Goal: Task Accomplishment & Management: Manage account settings

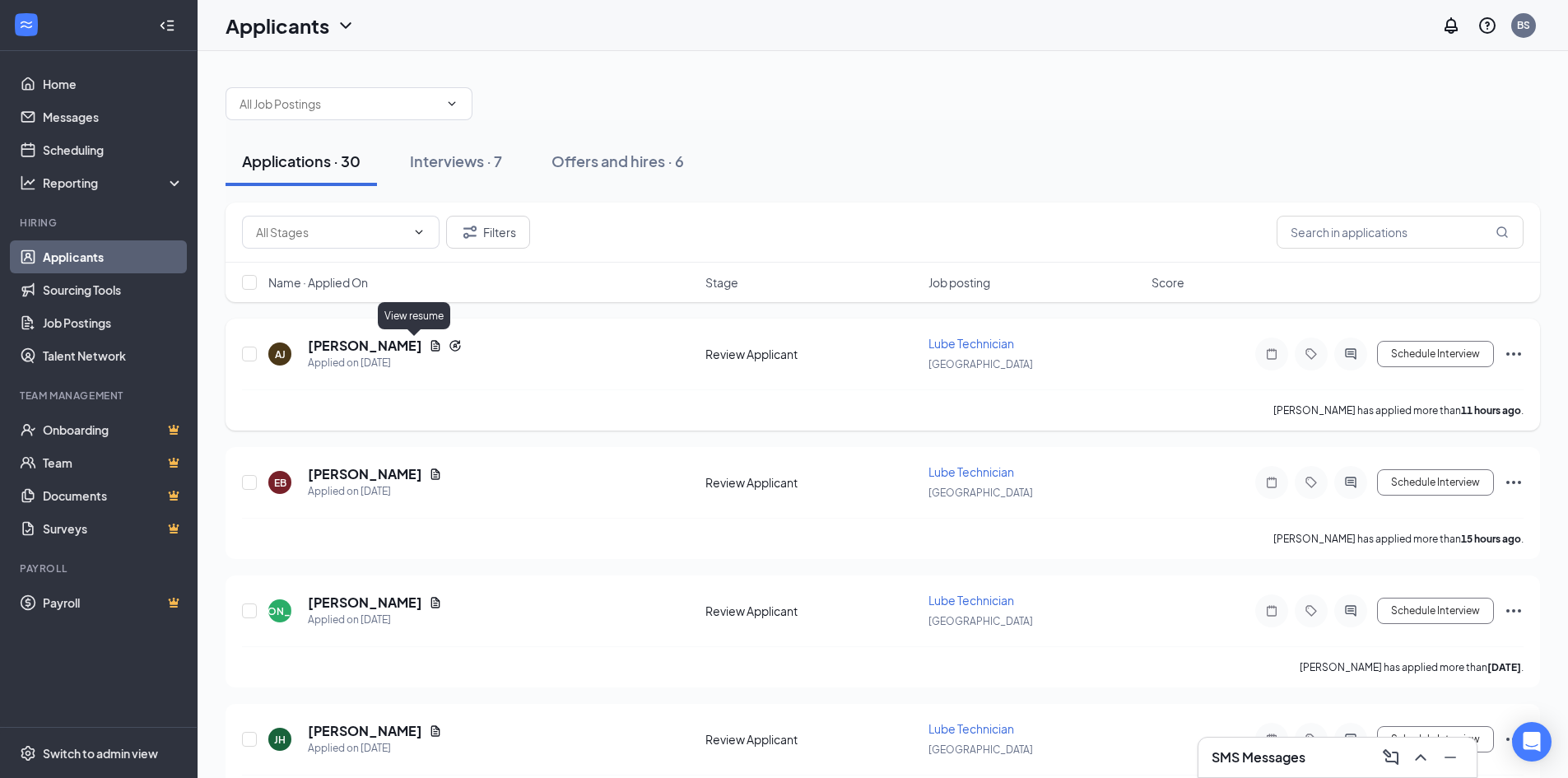
click at [431, 348] on icon "Document" at bounding box center [435, 345] width 9 height 11
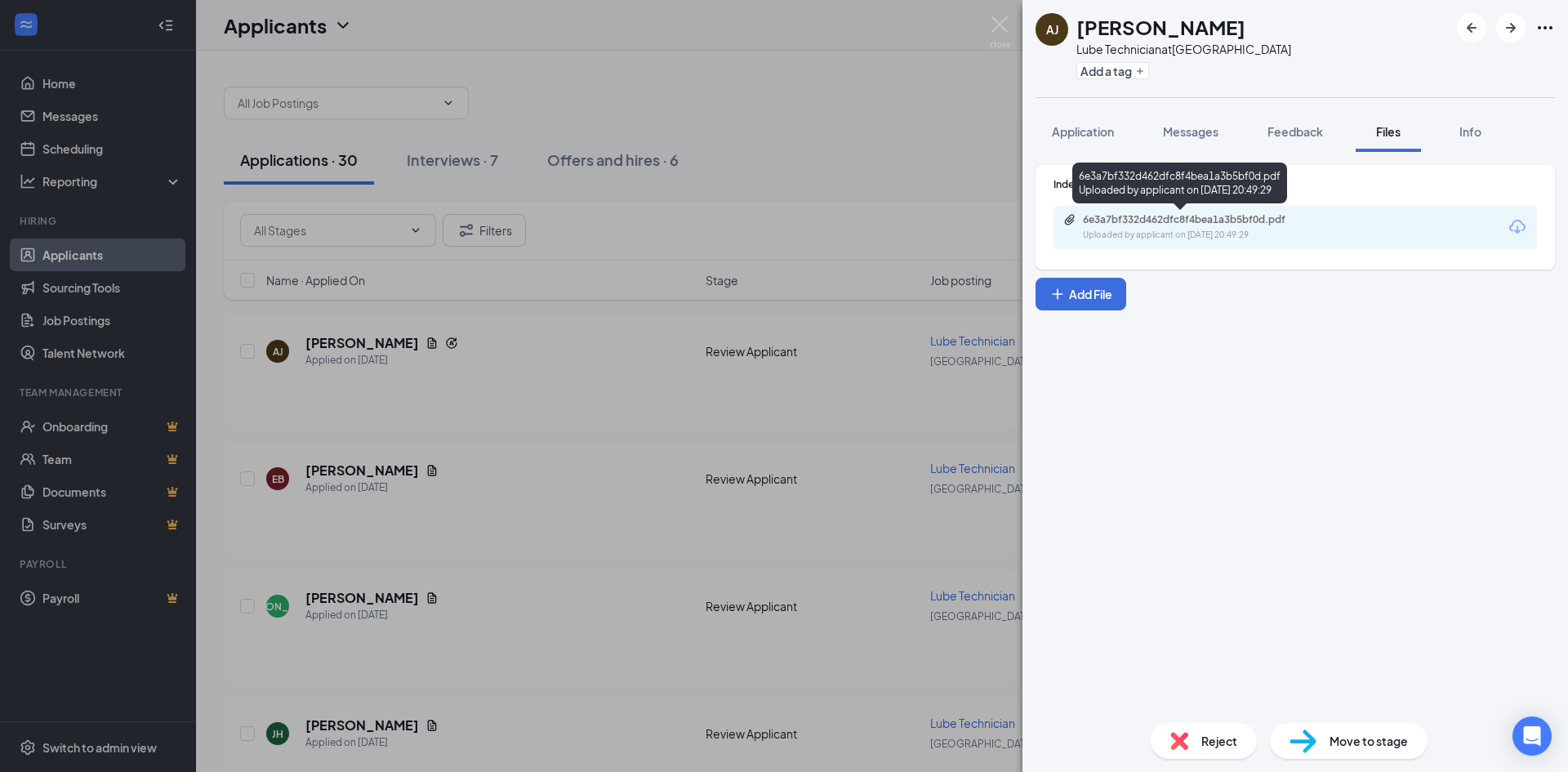
click at [1101, 227] on div "6e3a7bf332d462dfc8f4bea1a3b5bf0d.pdf Uploaded by applicant on [DATE] 20:49:29" at bounding box center [1194, 228] width 264 height 29
click at [855, 159] on div "[PERSON_NAME] [PERSON_NAME] Lube Technician at [GEOGRAPHIC_DATA] Add a tag Appl…" at bounding box center [784, 386] width 1568 height 772
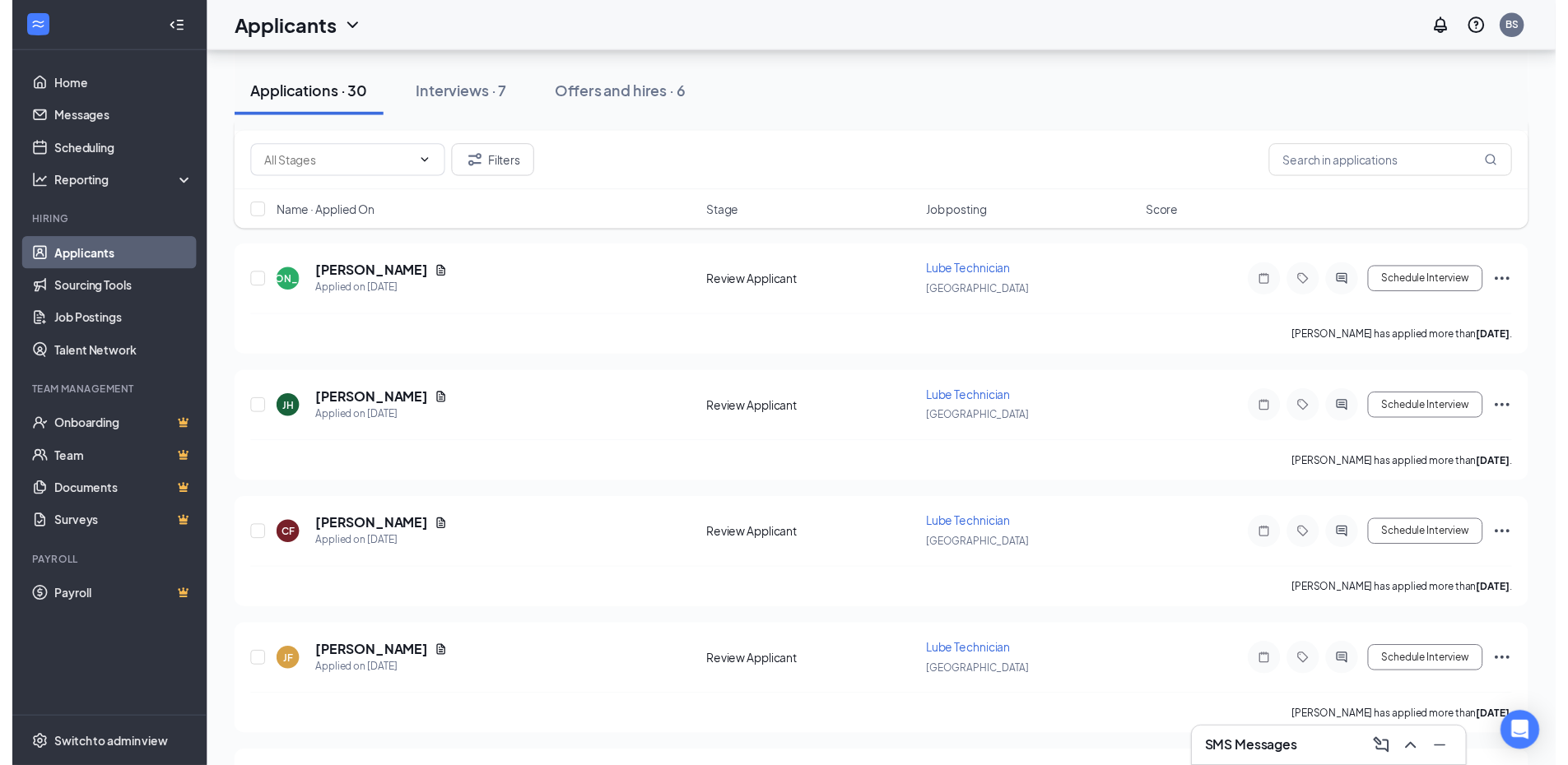
scroll to position [329, 0]
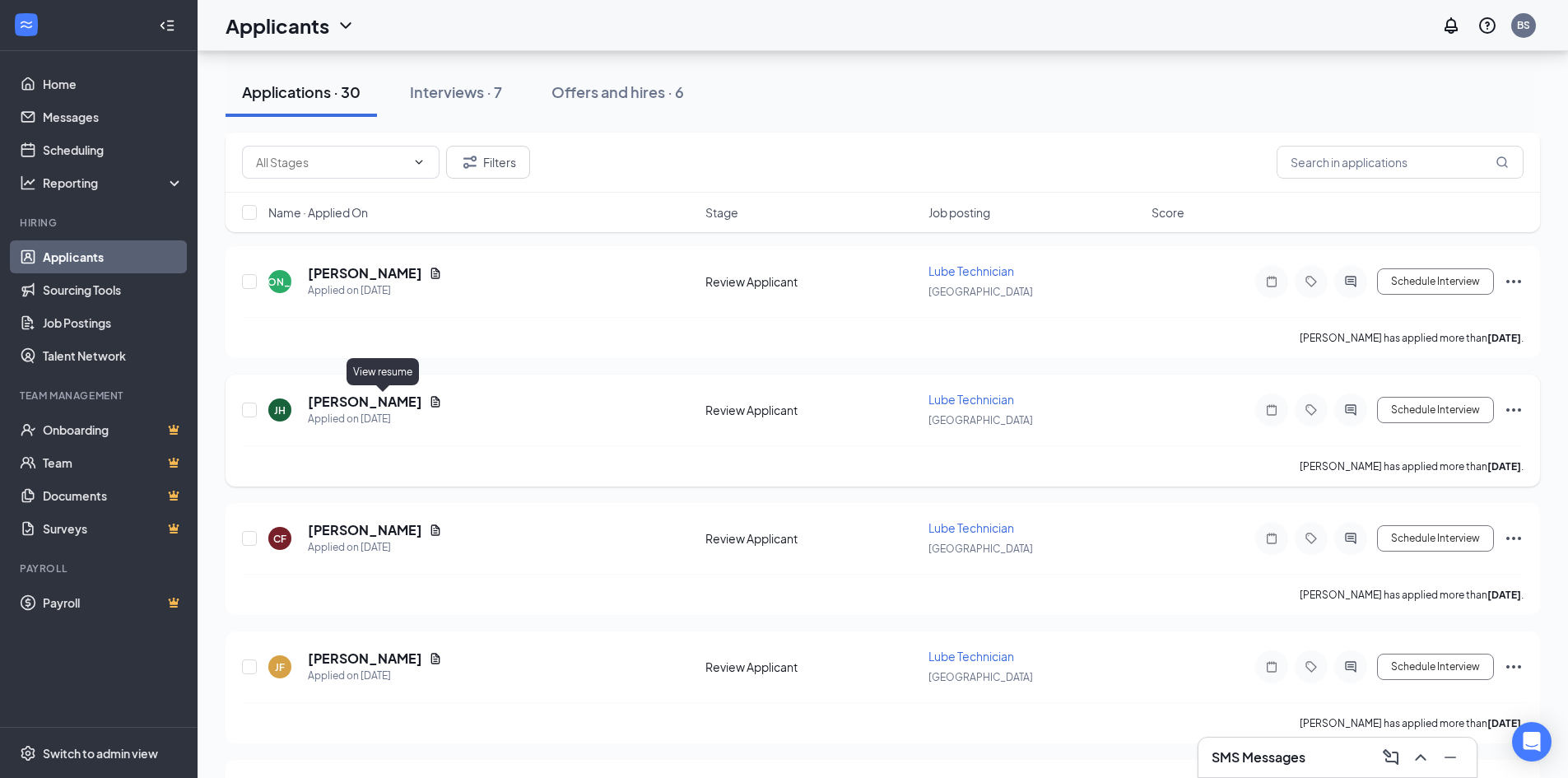
click at [429, 403] on icon "Document" at bounding box center [436, 402] width 14 height 14
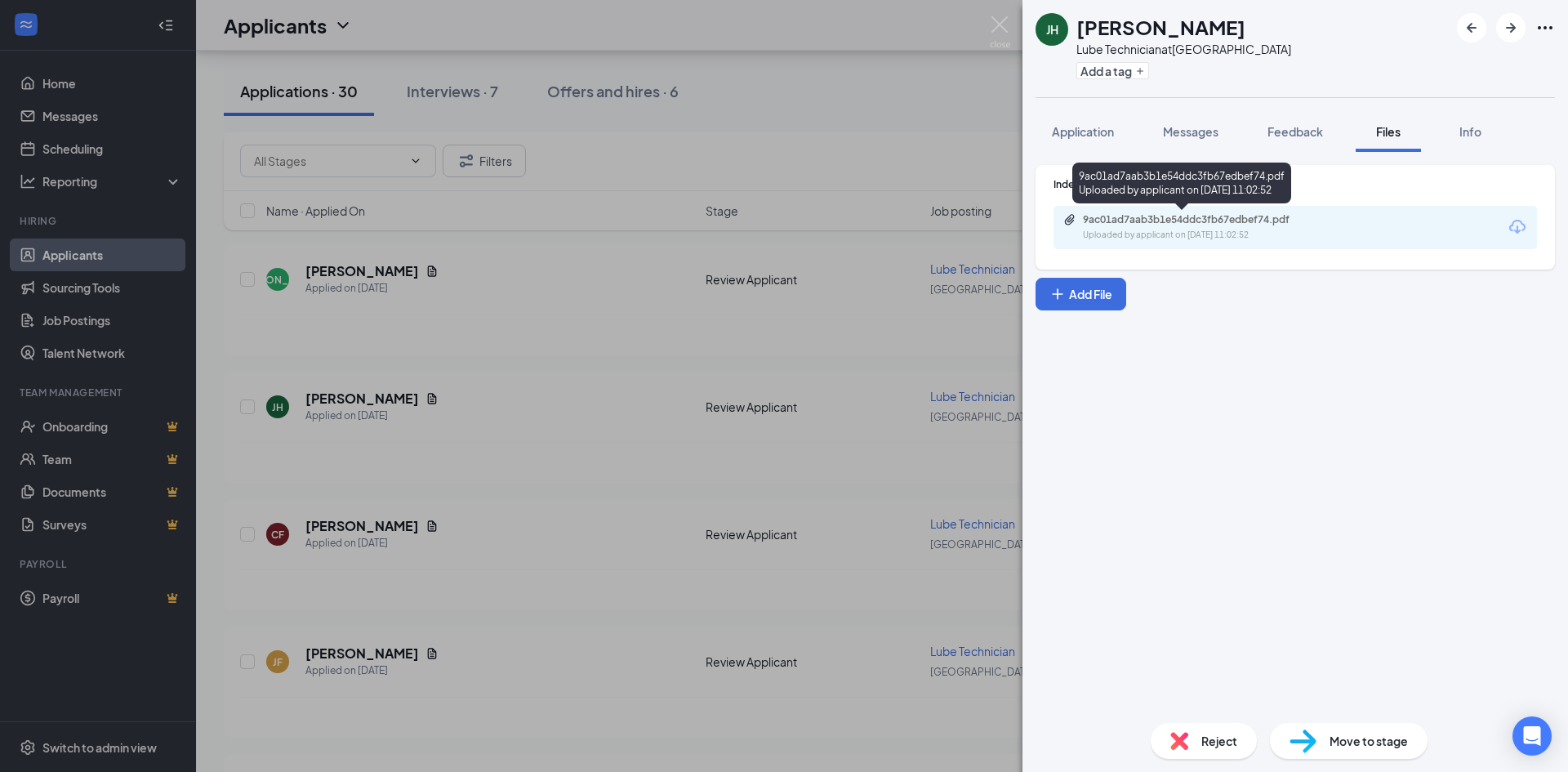
click at [1090, 226] on div "9ac01ad7aab3b1e54ddc3fb67edbef74.pdf Uploaded by applicant on [DATE] 11:02:52" at bounding box center [1194, 228] width 264 height 29
click at [999, 28] on img at bounding box center [999, 32] width 20 height 32
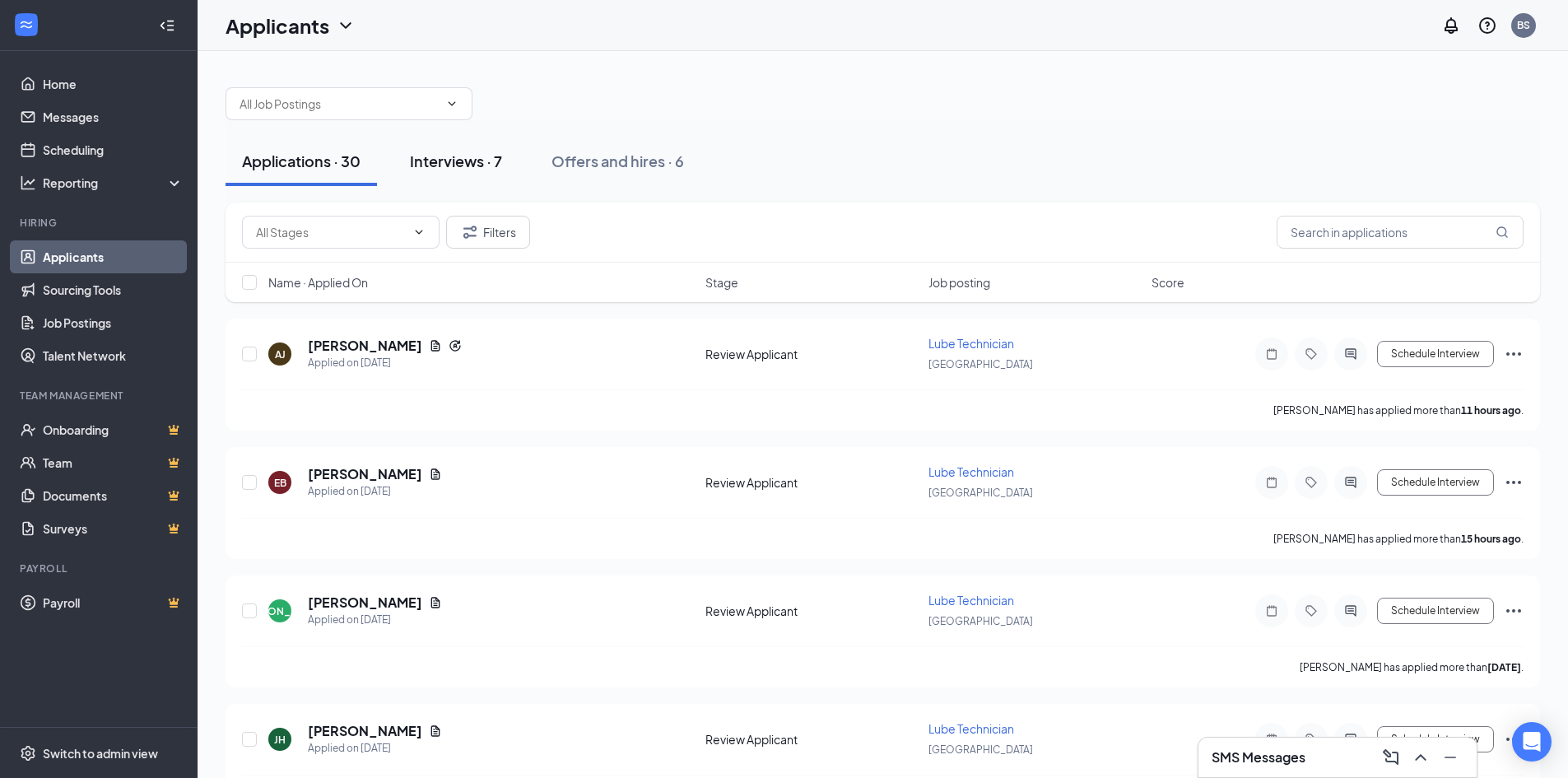
click at [478, 158] on div "Interviews · 7" at bounding box center [455, 161] width 92 height 20
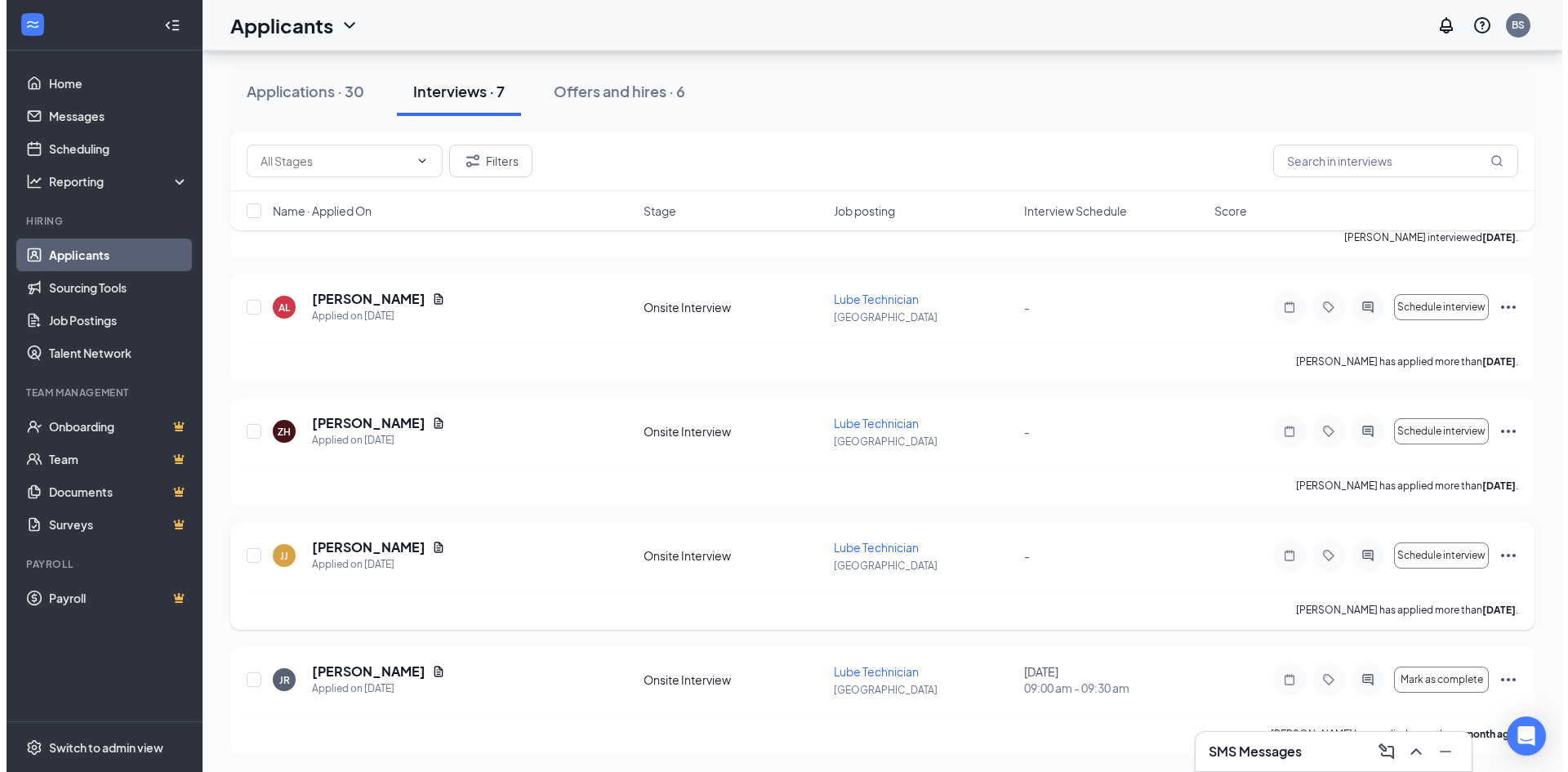
scroll to position [416, 0]
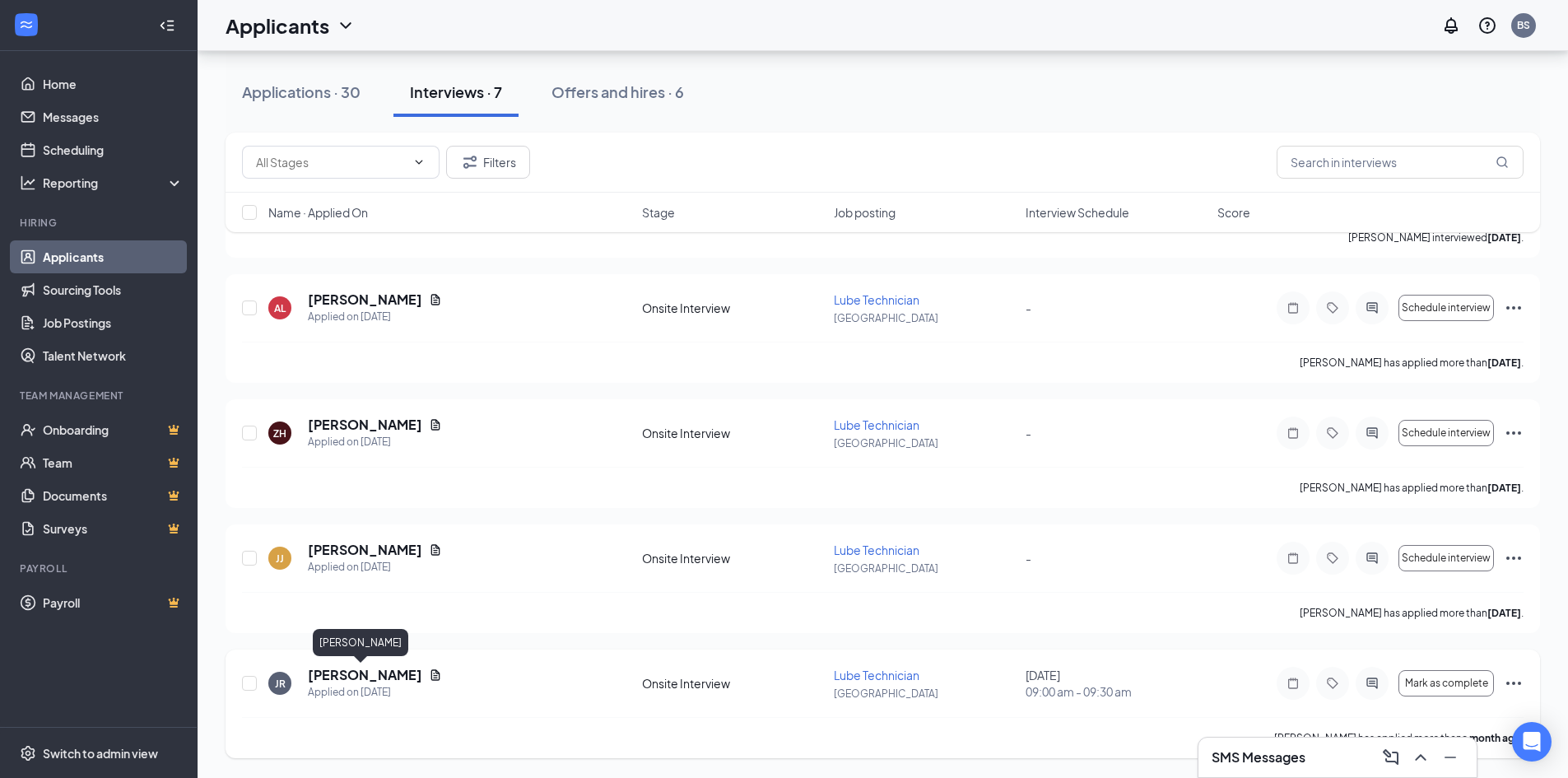
click at [370, 677] on h5 "[PERSON_NAME]" at bounding box center [365, 675] width 114 height 18
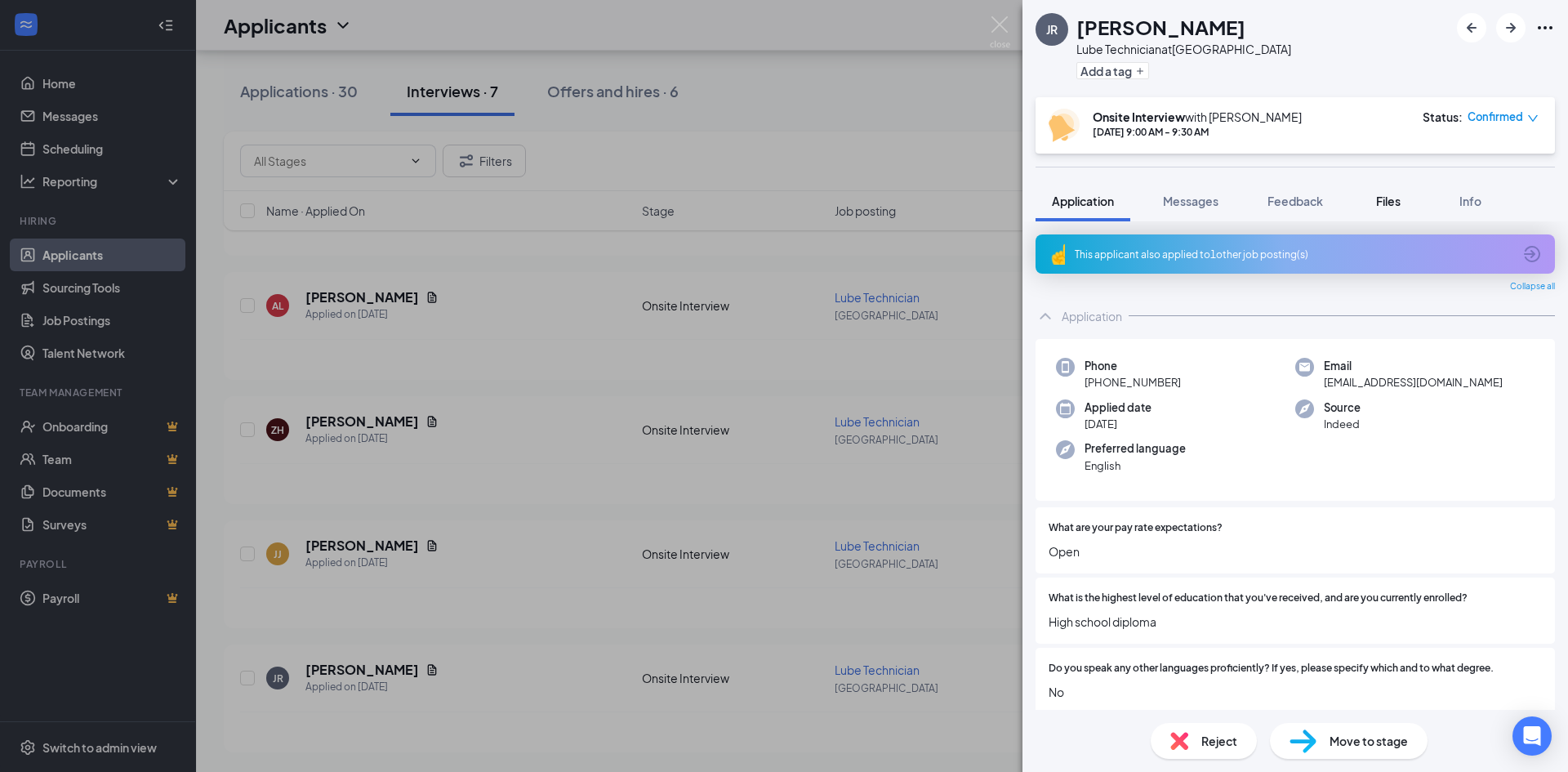
click at [1383, 203] on span "Files" at bounding box center [1387, 200] width 24 height 14
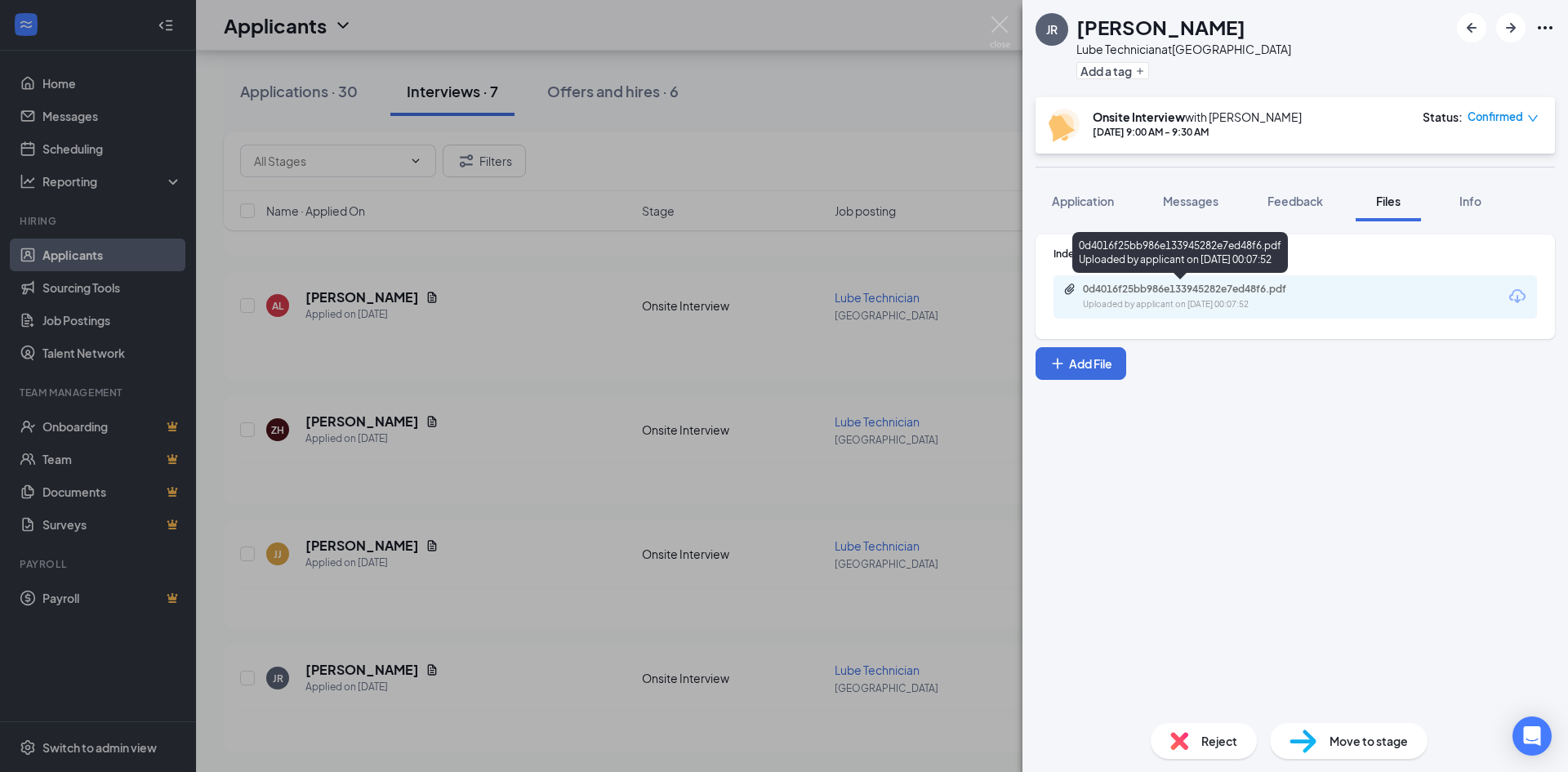
click at [1142, 267] on div "0d4016f25bb986e133945282e7ed48f6.pdf Uploaded by applicant on [DATE] 00:07:52" at bounding box center [1180, 252] width 215 height 40
click at [1128, 291] on div "0d4016f25bb986e133945282e7ed48f6.pdf" at bounding box center [1197, 289] width 229 height 13
click at [1071, 193] on span "Application" at bounding box center [1083, 200] width 62 height 14
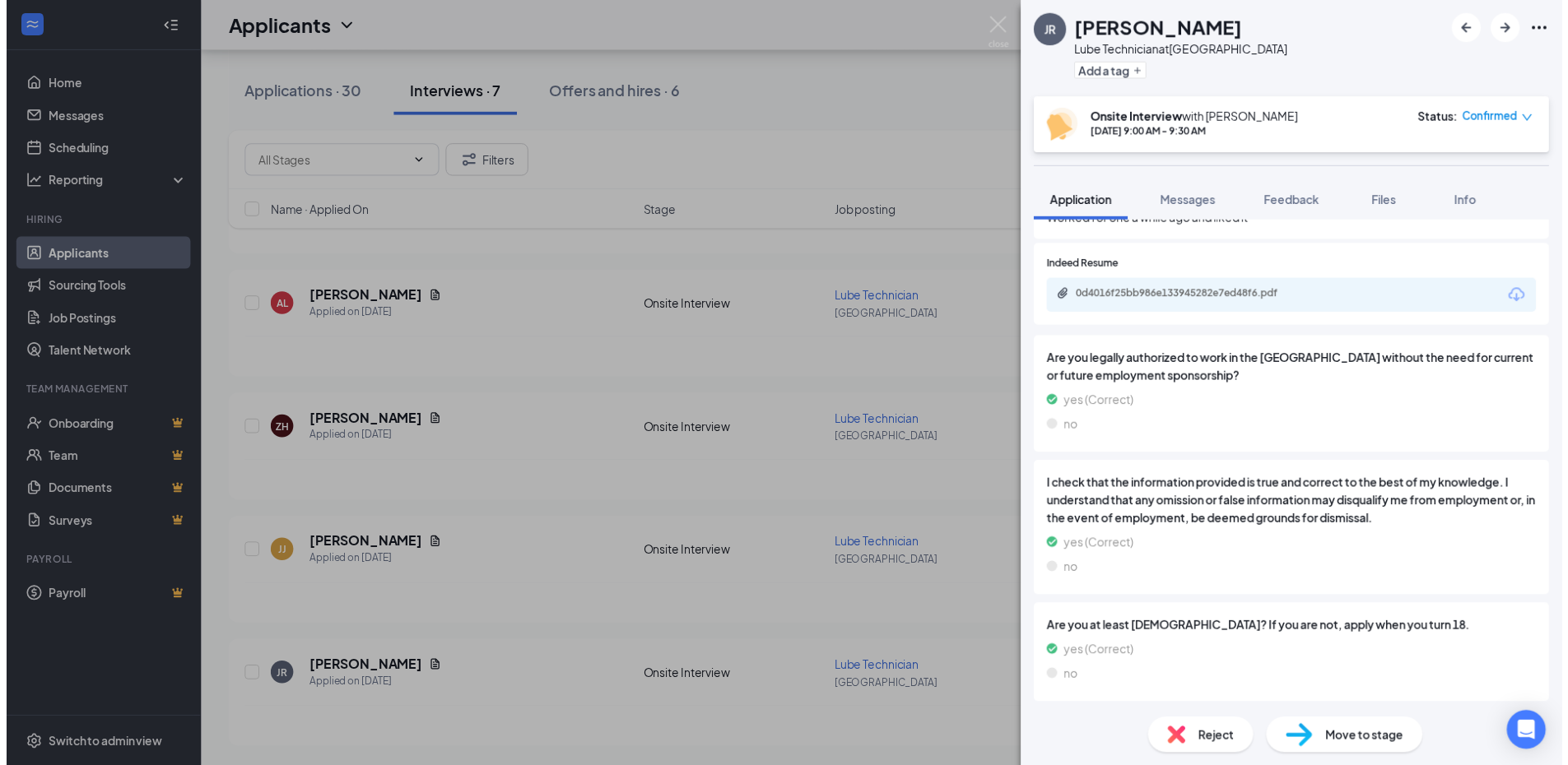
scroll to position [1496, 0]
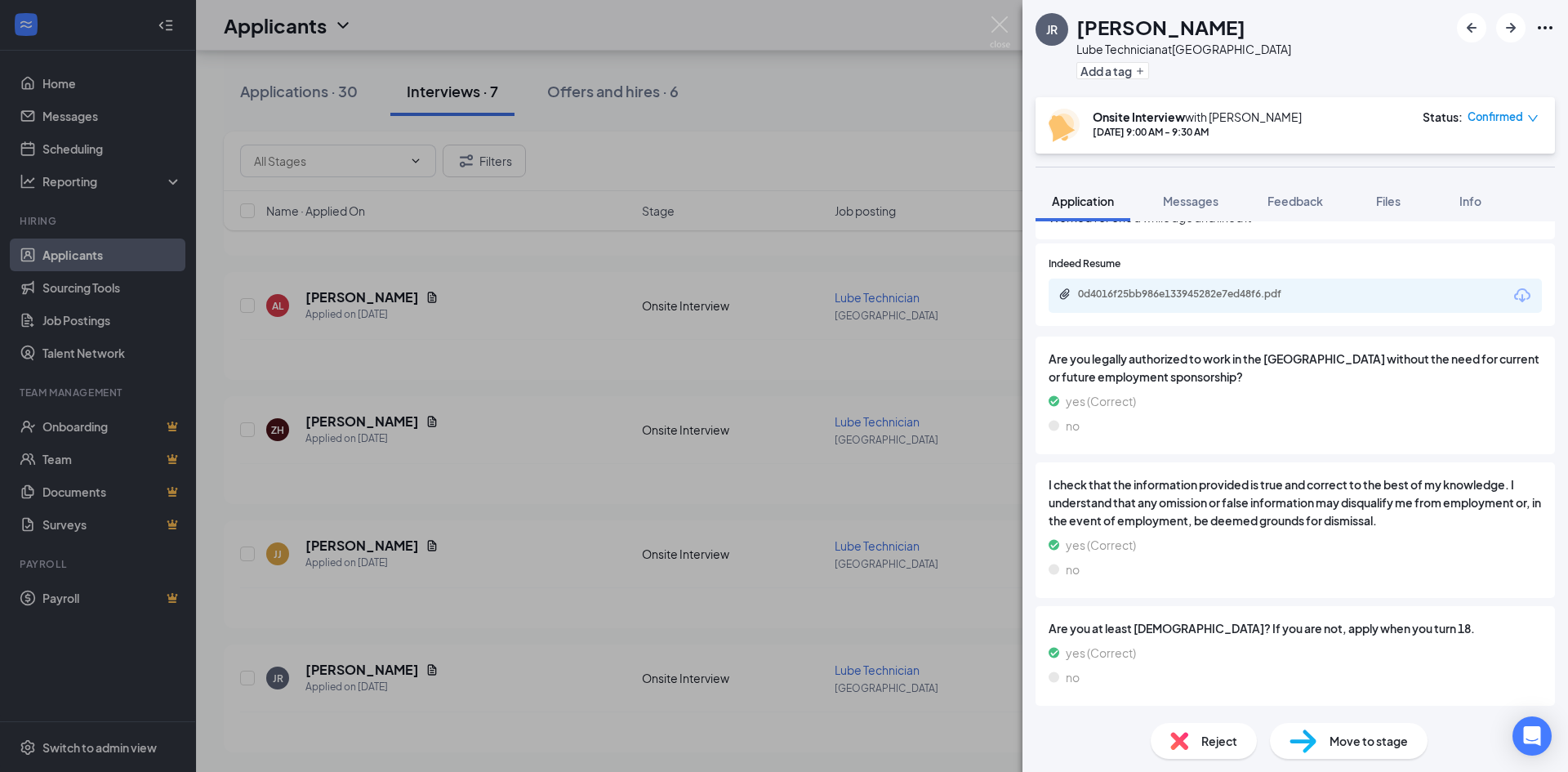
click at [767, 568] on div "JR [PERSON_NAME] Lube Technician at [GEOGRAPHIC_DATA] Add a tag Onsite Intervie…" at bounding box center [784, 386] width 1568 height 772
